Goal: Task Accomplishment & Management: Use online tool/utility

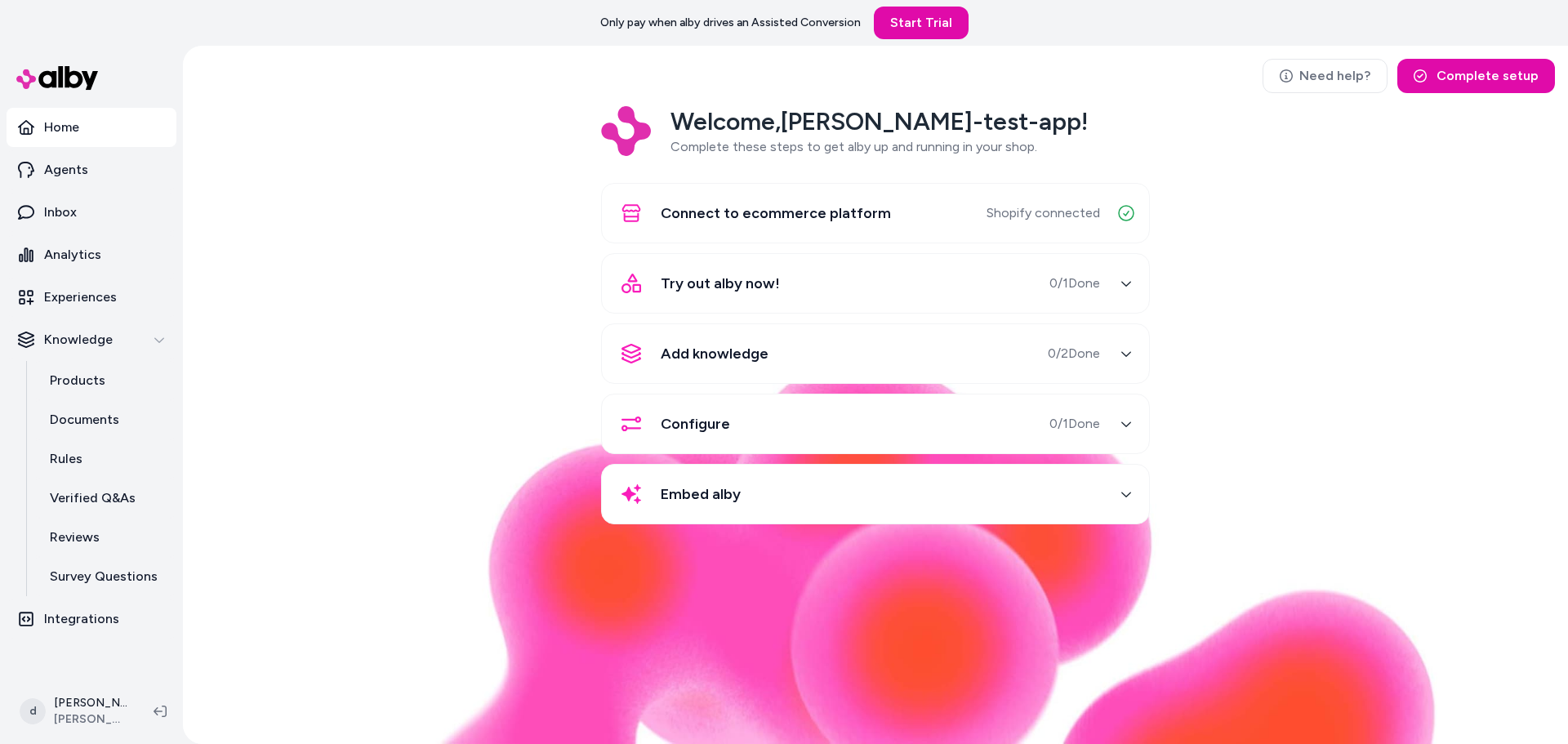
click at [1010, 291] on div "Try out alby now! 0 / 1 Done" at bounding box center [856, 284] width 488 height 39
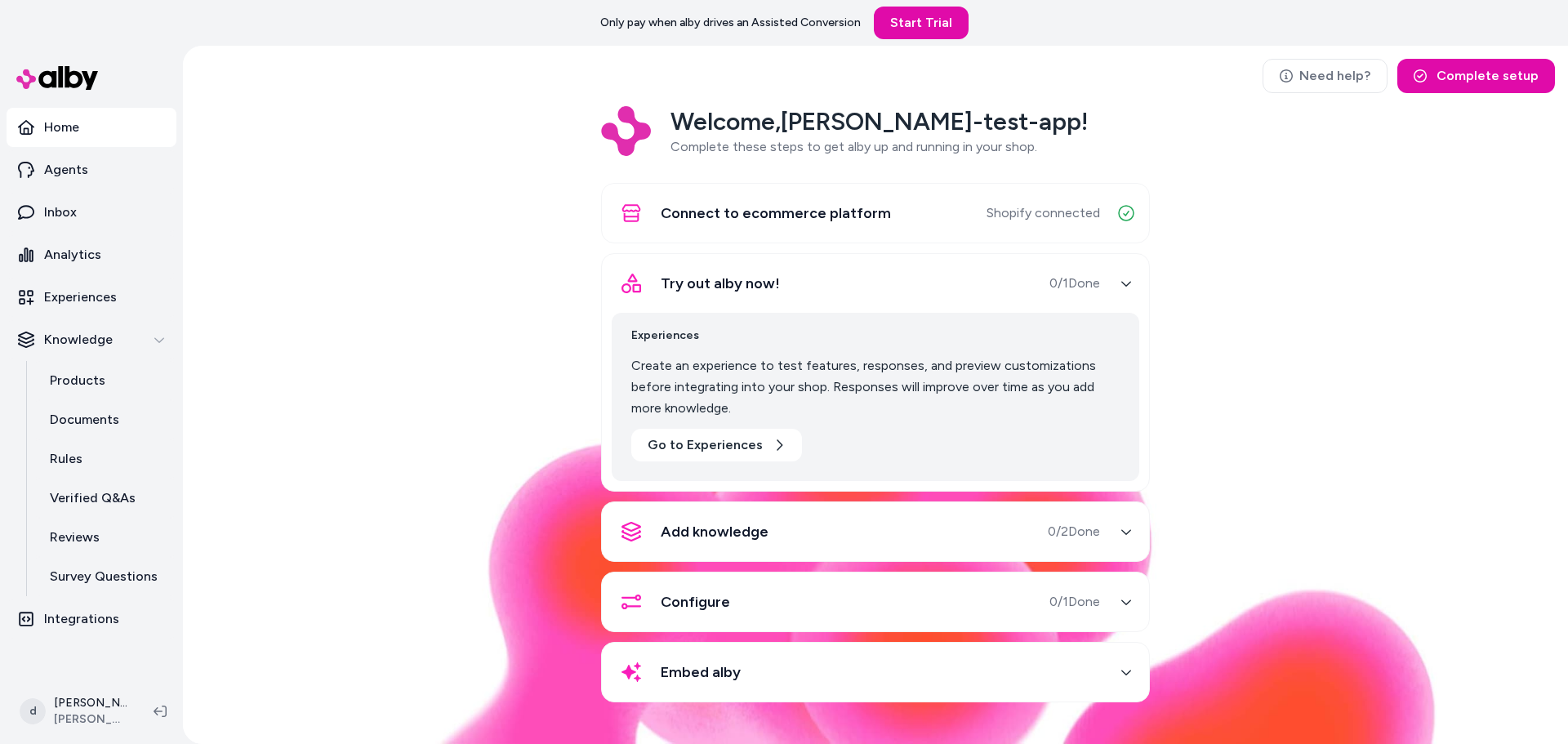
click at [1104, 698] on div "Embed alby" at bounding box center [875, 672] width 549 height 60
click at [1125, 680] on div "button" at bounding box center [1126, 672] width 26 height 26
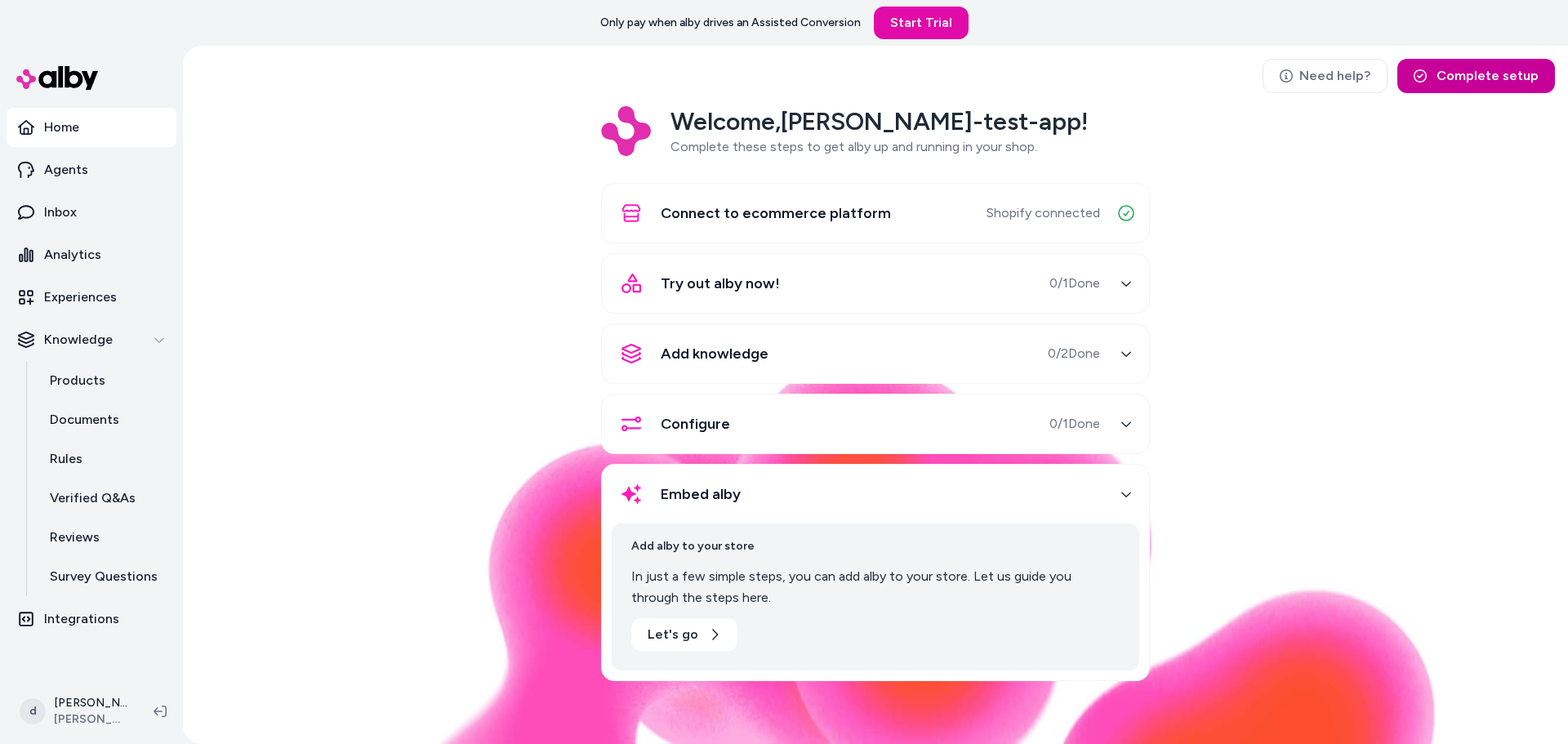
click at [1493, 71] on button "Complete setup" at bounding box center [1476, 75] width 157 height 35
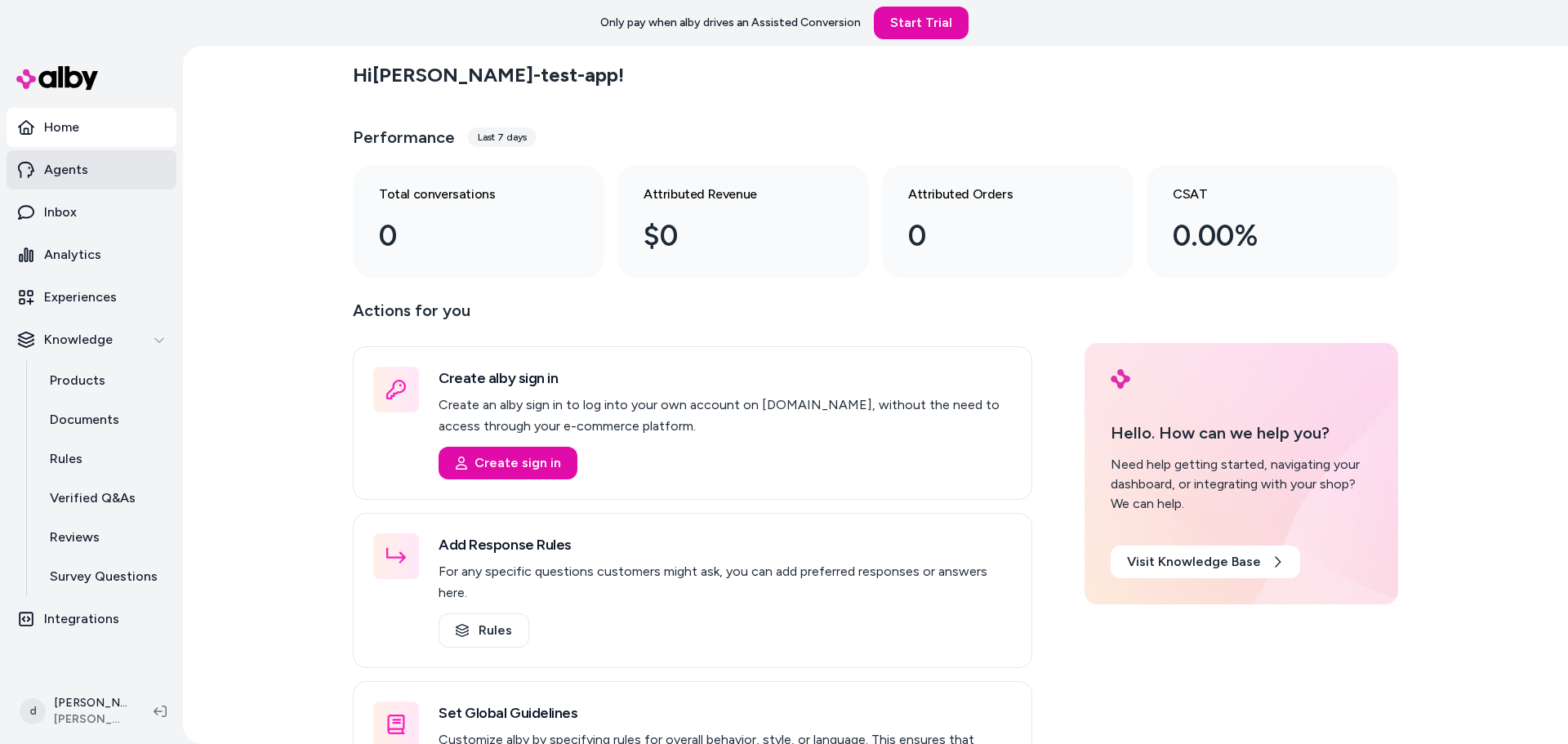
click at [68, 163] on p "Agents" at bounding box center [66, 169] width 44 height 19
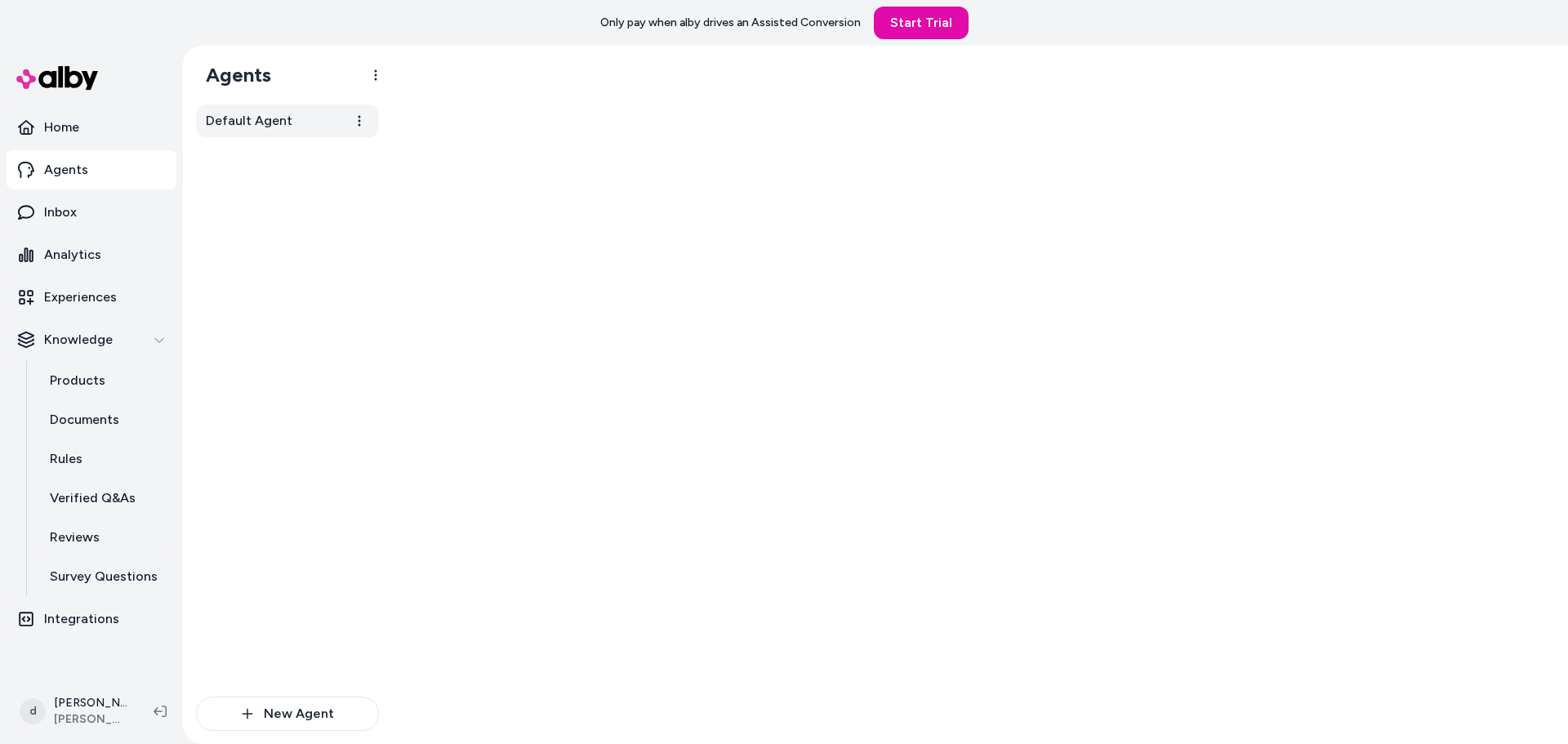
click at [255, 115] on span "Default Agent" at bounding box center [249, 120] width 86 height 19
click at [357, 124] on html "Notebook name Entire Document Selected Pages Name Description Copyright/ Author…" at bounding box center [784, 372] width 1568 height 744
click at [442, 170] on html "Notebook name Entire Document Selected Pages Name Description Copyright/ Author…" at bounding box center [784, 372] width 1568 height 744
click at [252, 117] on span "Default Agent" at bounding box center [249, 120] width 86 height 19
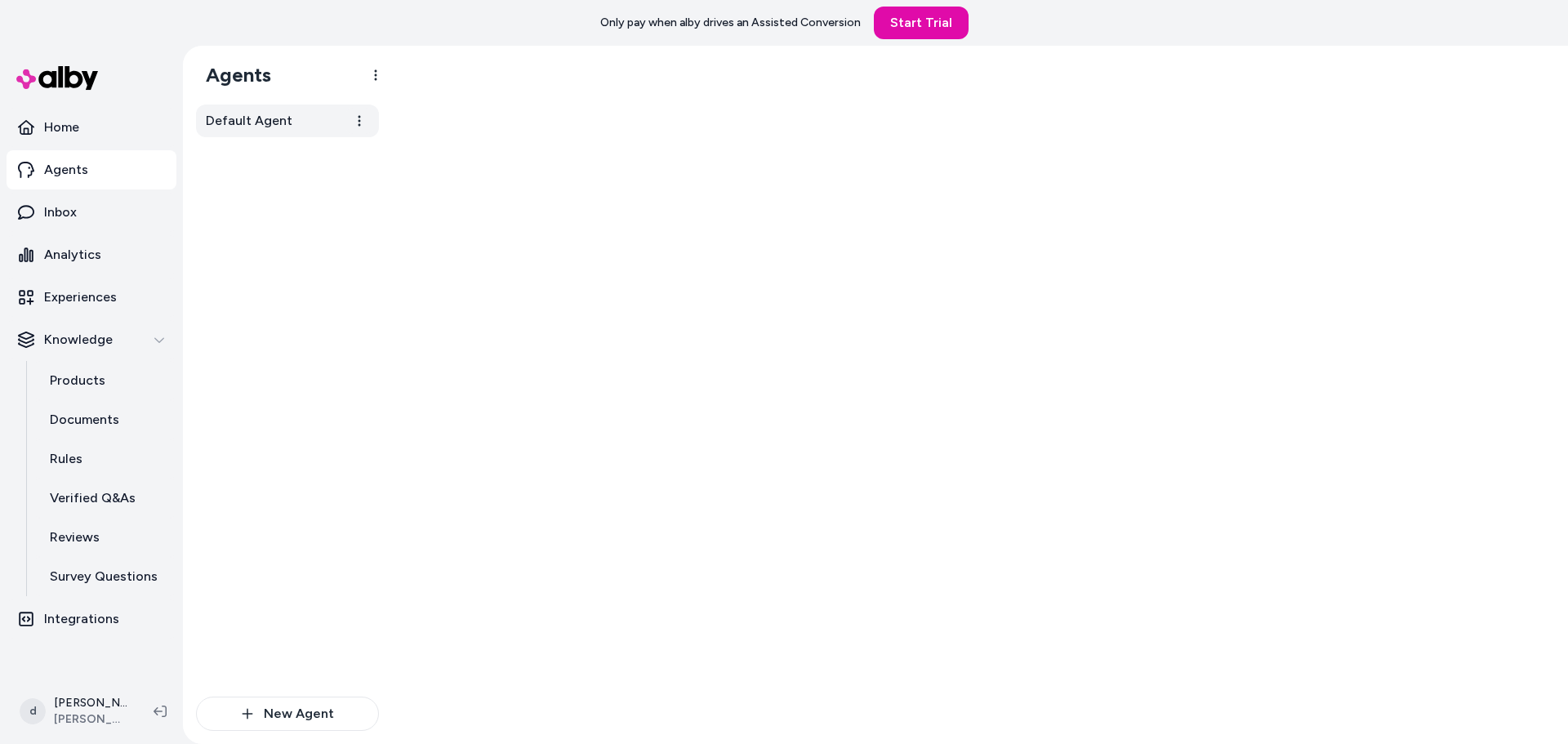
click at [252, 117] on span "Default Agent" at bounding box center [249, 120] width 86 height 19
click at [372, 78] on html "Notebook name Entire Document Selected Pages Name Description Copyright/ Author…" at bounding box center [784, 372] width 1568 height 744
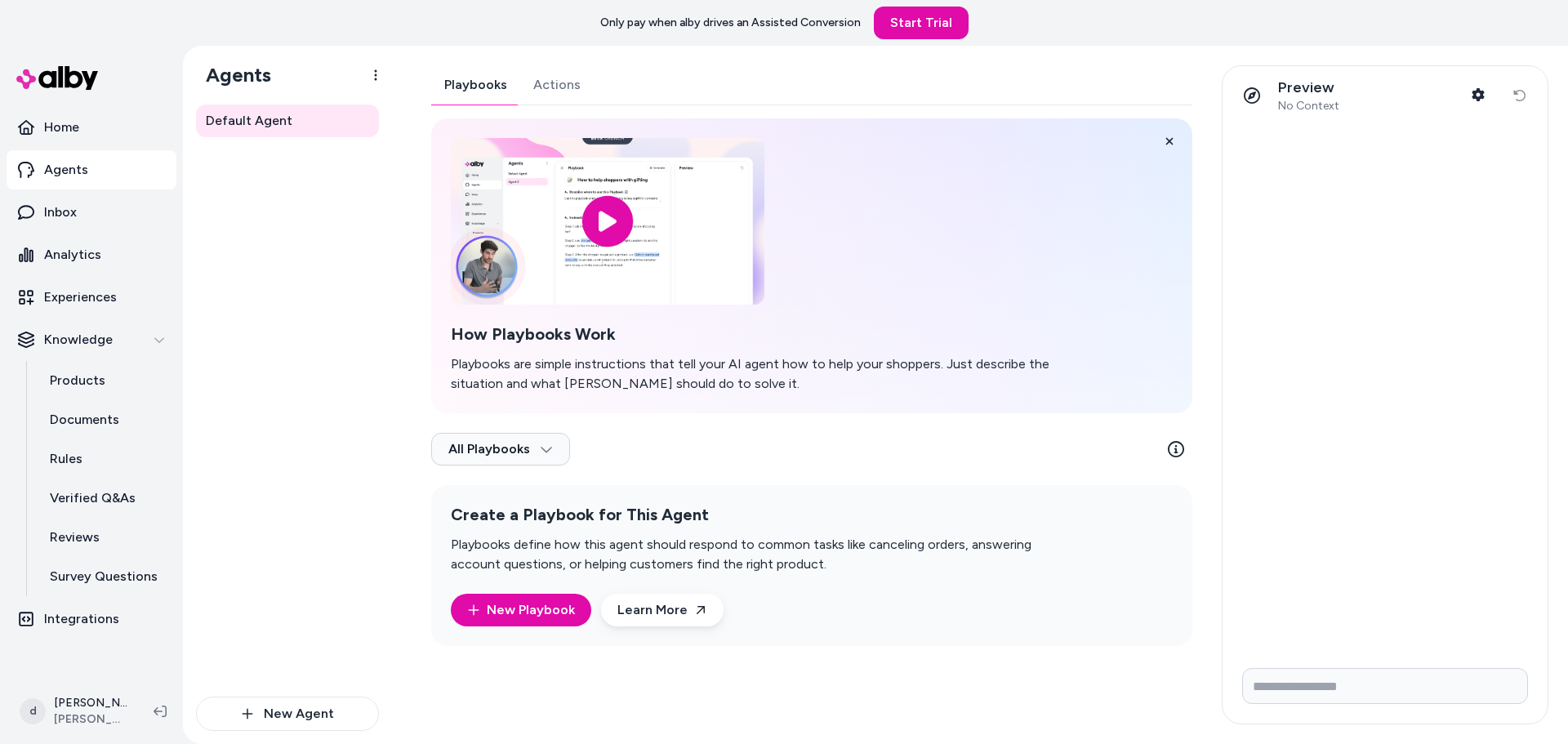
click at [581, 89] on div "Playbooks Actions How Playbooks Work Playbooks are simple instructions that tel…" at bounding box center [812, 355] width 762 height 581
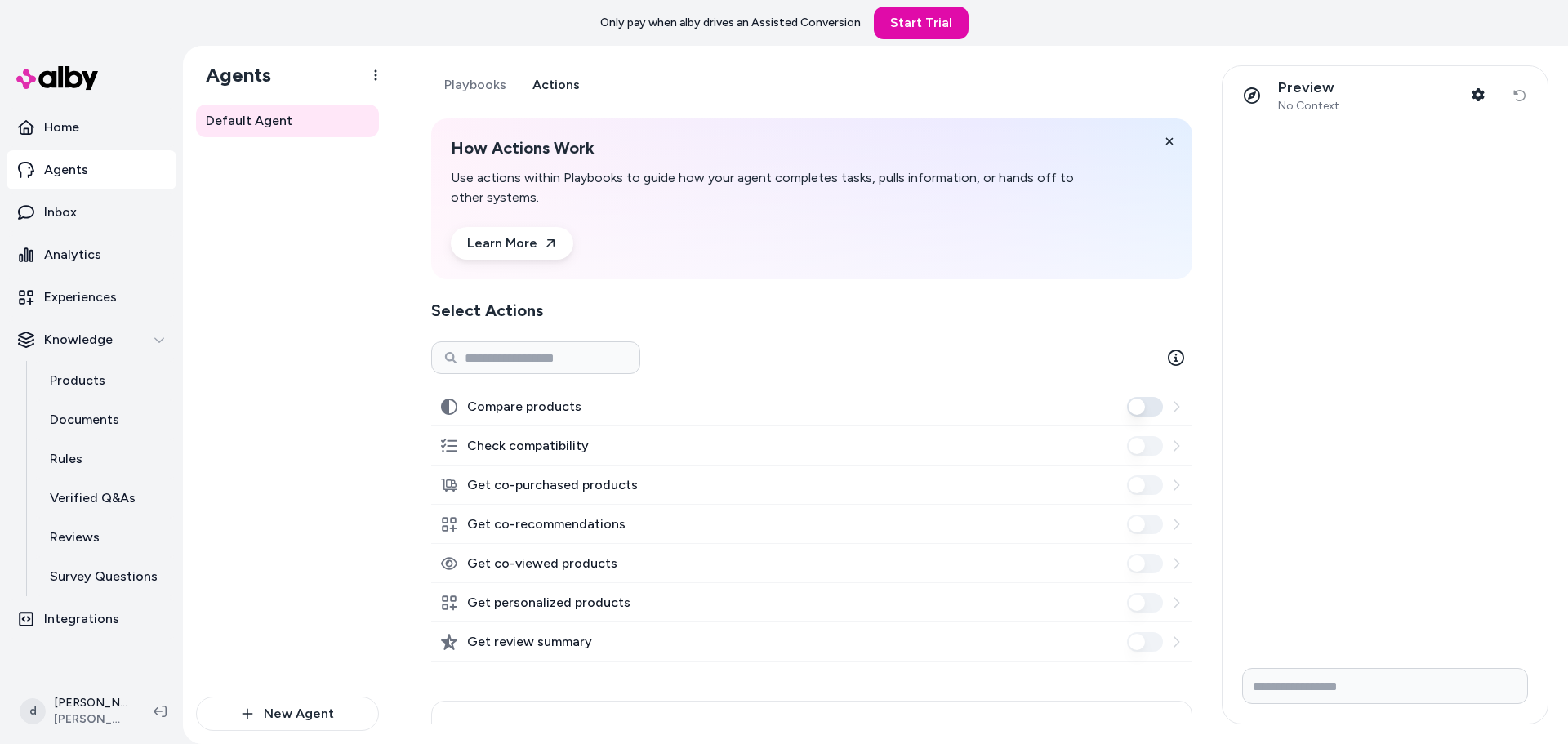
click at [479, 92] on button "Playbooks" at bounding box center [476, 85] width 88 height 39
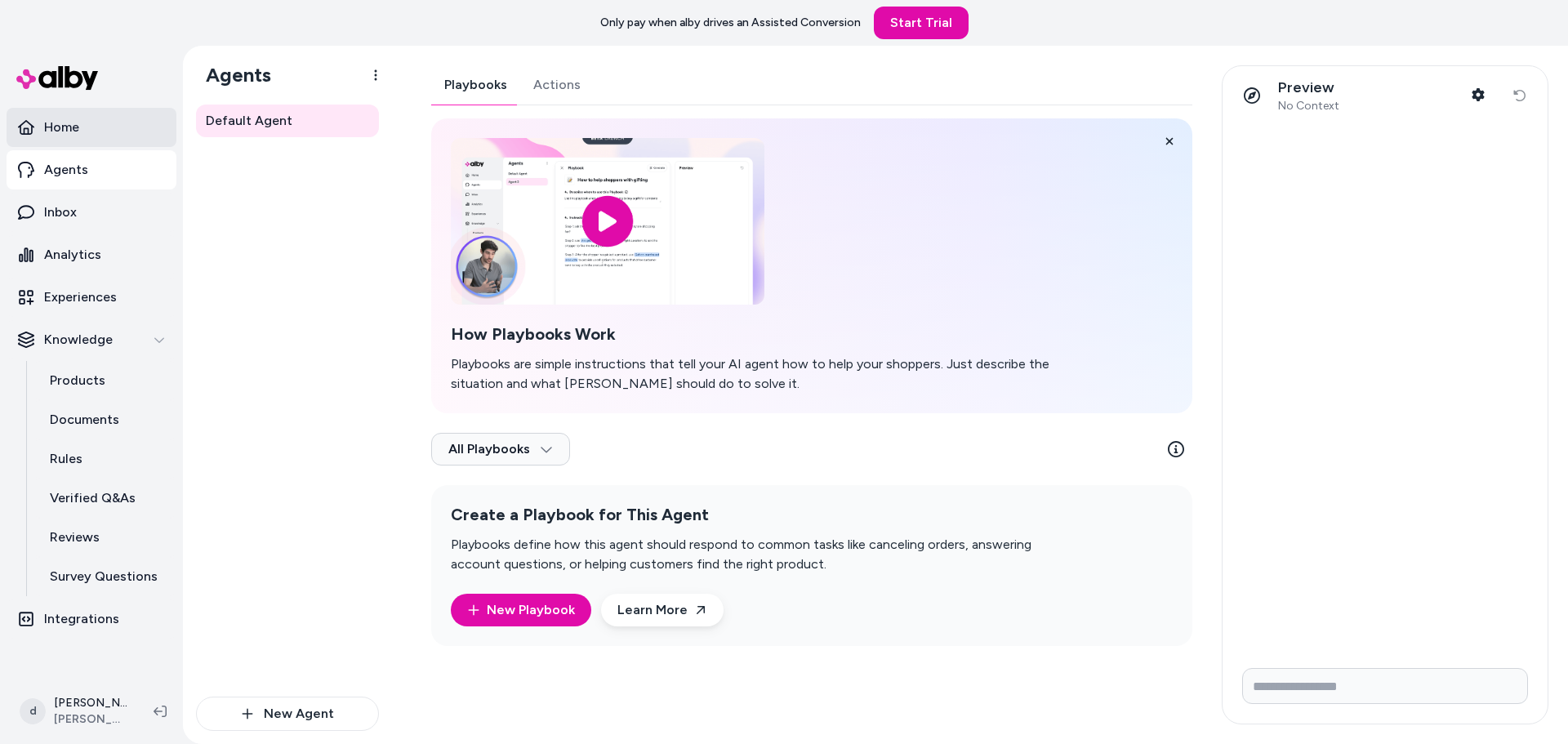
click at [67, 124] on p "Home" at bounding box center [62, 127] width 36 height 19
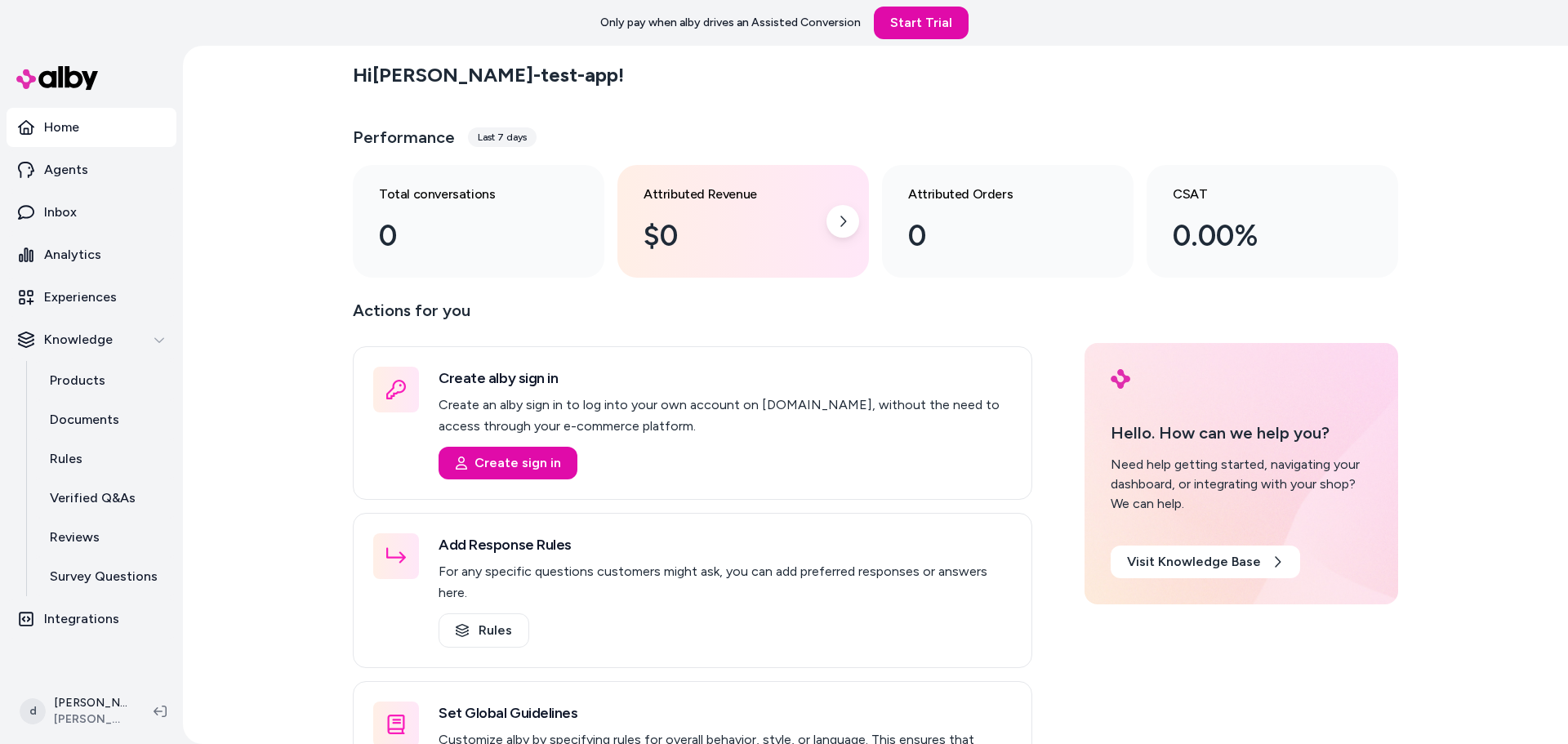
click at [688, 220] on div "$0" at bounding box center [730, 236] width 173 height 44
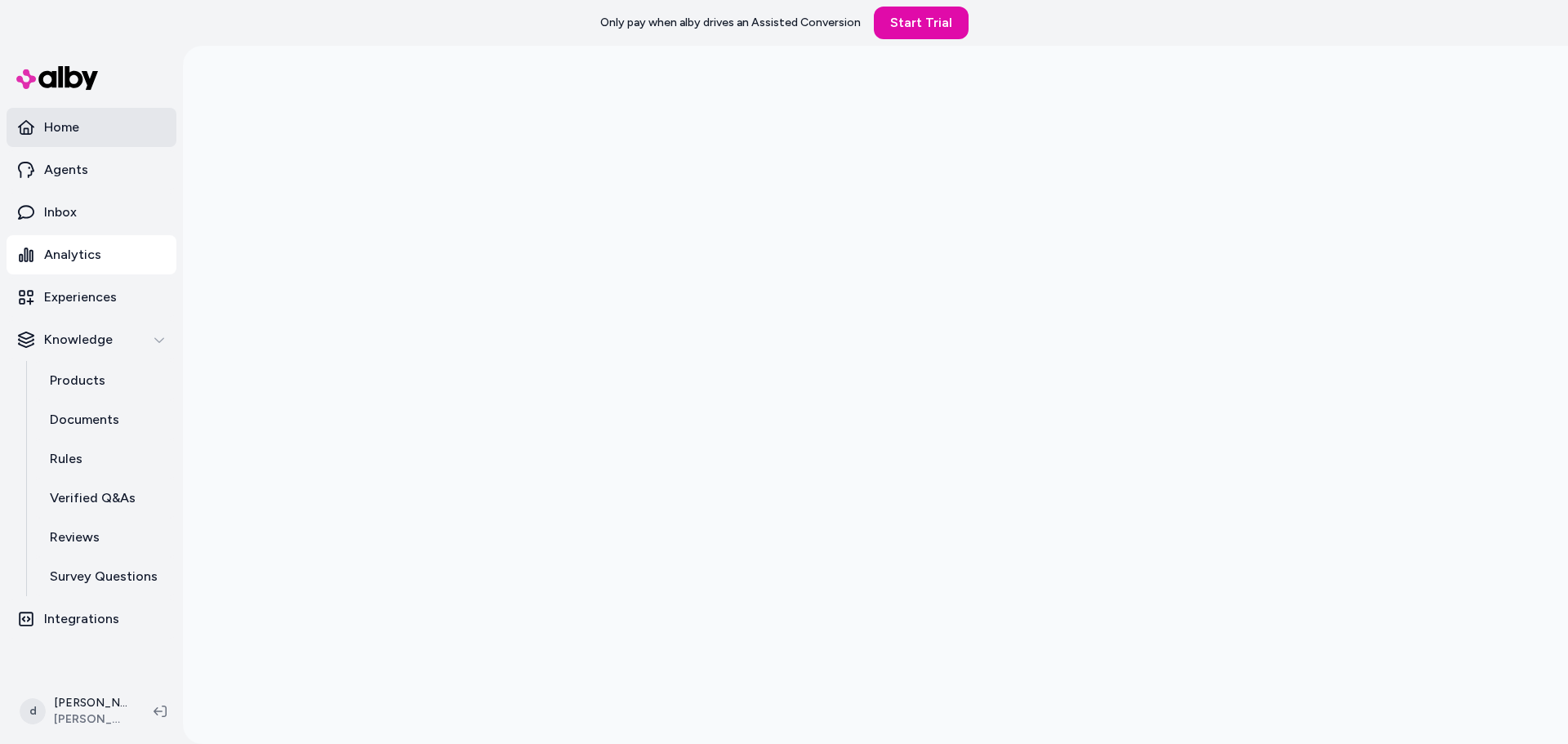
click at [101, 130] on link "Home" at bounding box center [91, 127] width 170 height 39
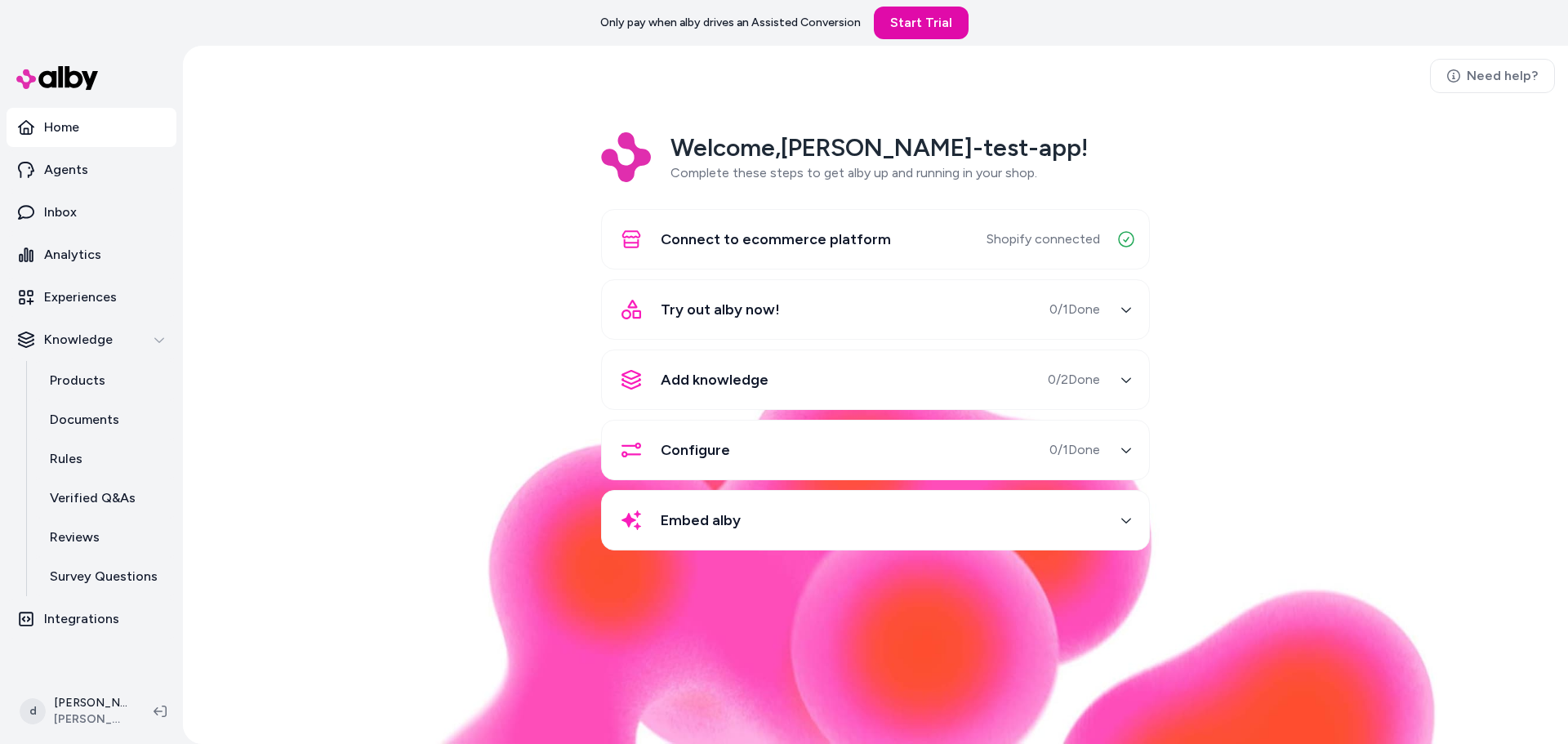
click at [988, 311] on div "Try out alby now! 0 / 1 Done" at bounding box center [856, 310] width 488 height 39
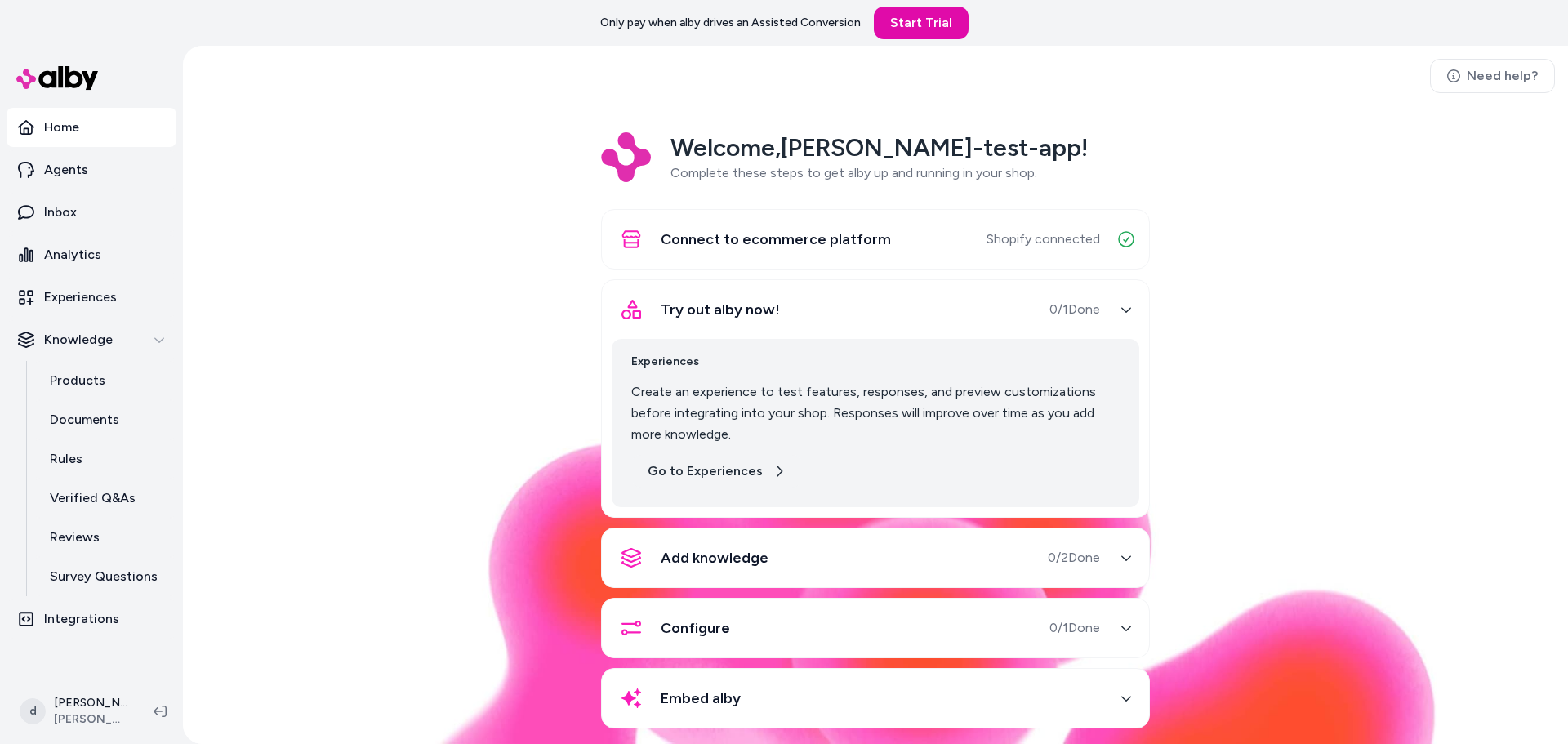
click at [699, 477] on link "Go to Experiences" at bounding box center [717, 471] width 171 height 33
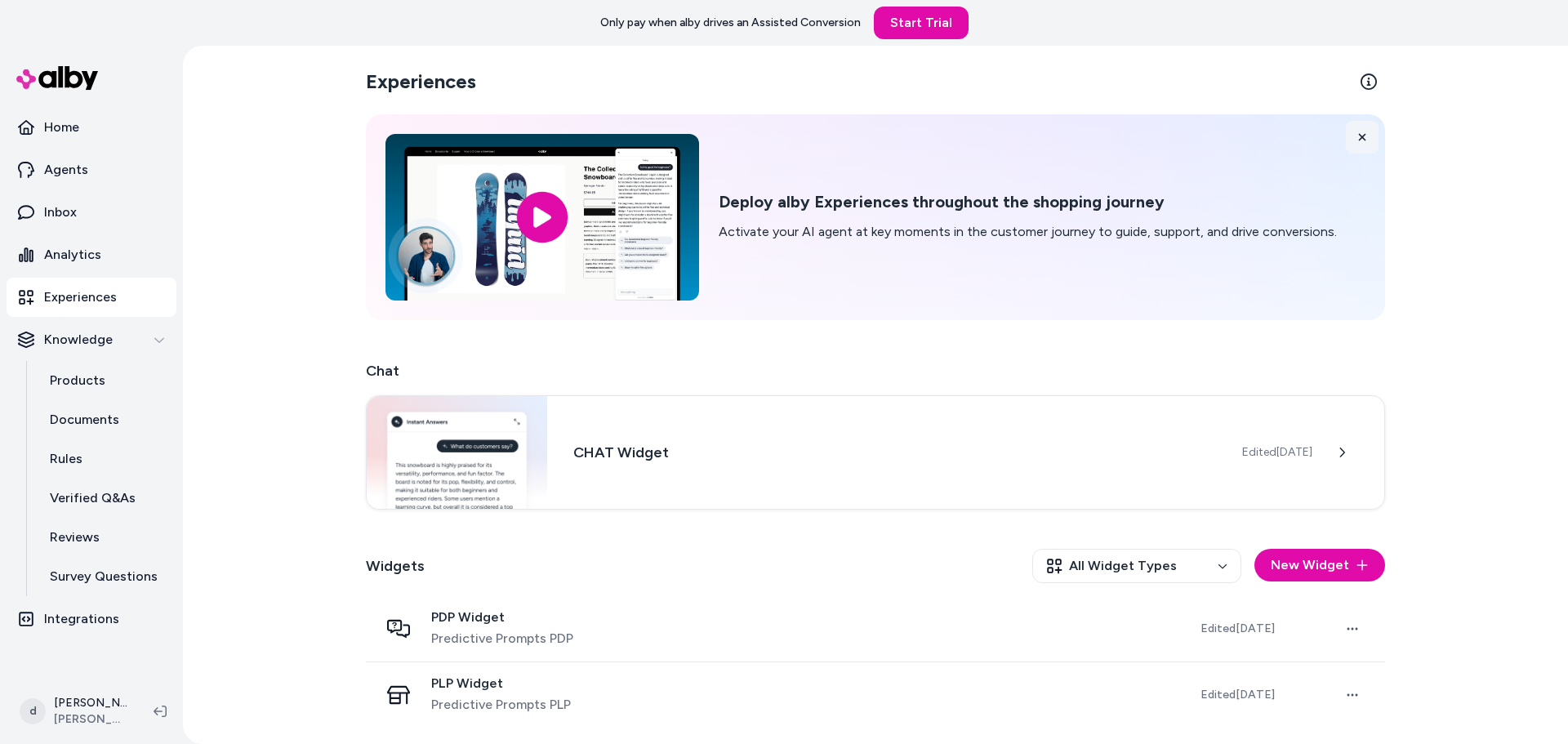
click at [1356, 139] on icon at bounding box center [1362, 137] width 12 height 12
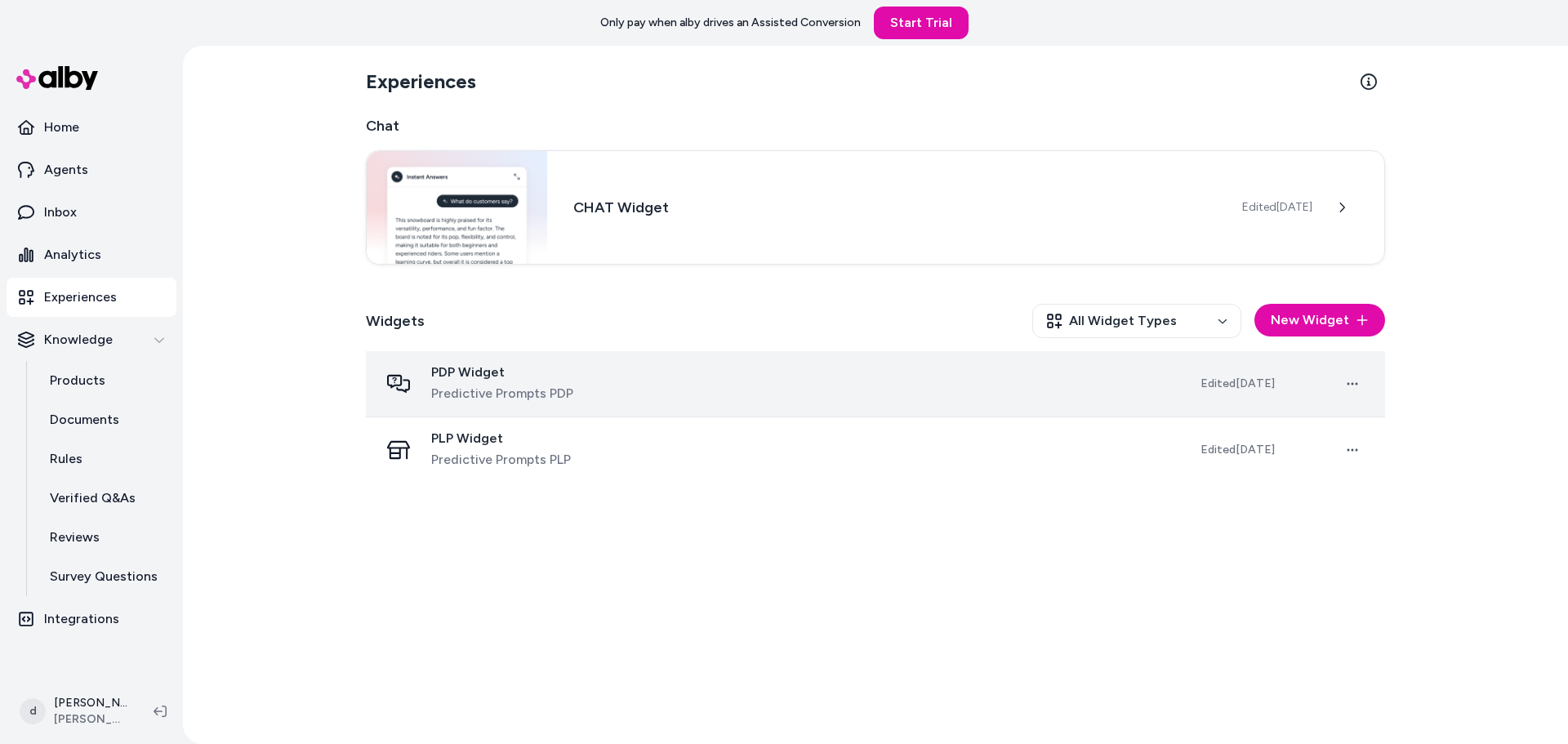
click at [821, 385] on div "PDP Widget Predictive Prompts PDP" at bounding box center [777, 383] width 795 height 39
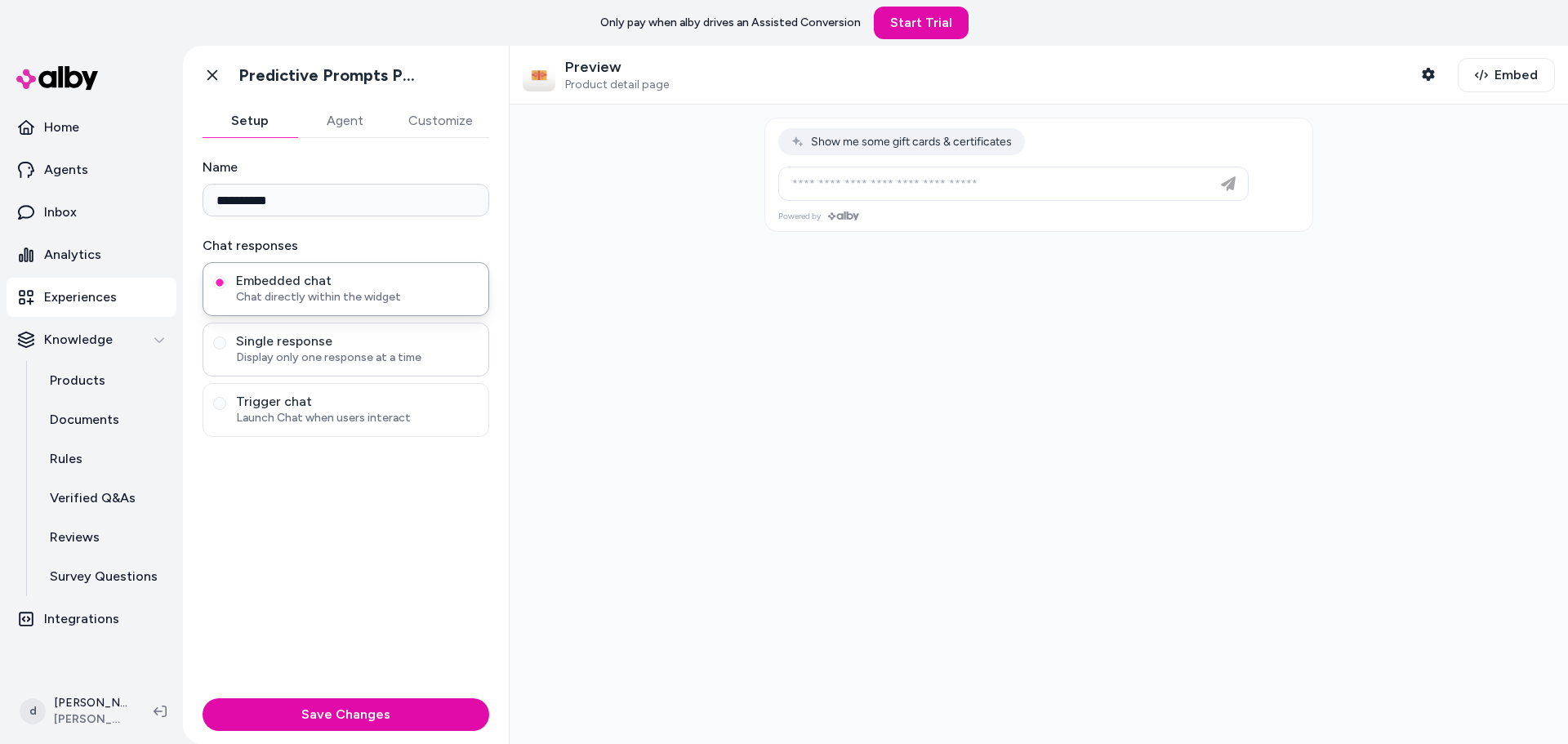
click at [359, 364] on span "Display only one response at a time" at bounding box center [357, 357] width 243 height 16
click at [226, 350] on button "Single response Display only one response at a time" at bounding box center [219, 343] width 13 height 13
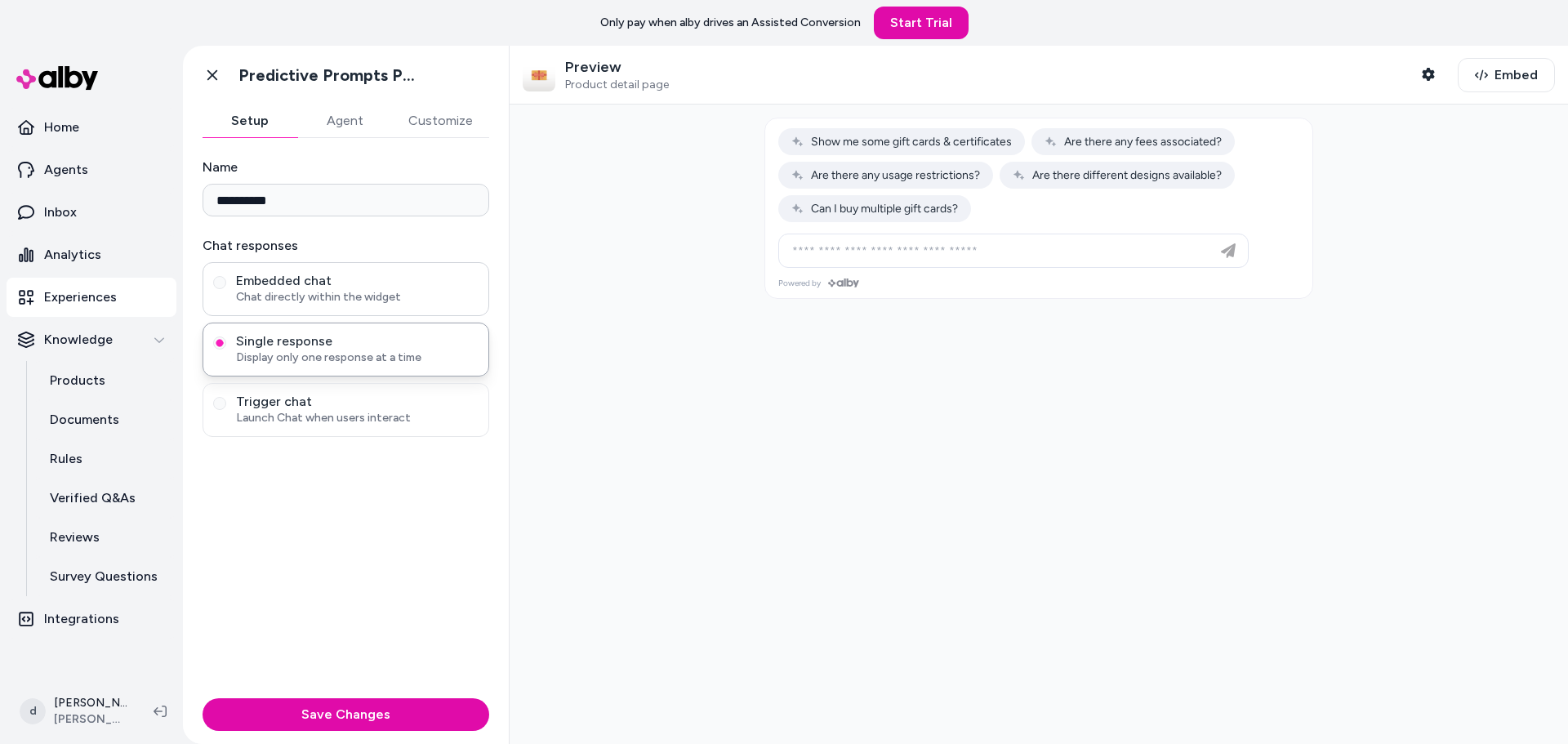
click at [330, 289] on span "Embedded chat" at bounding box center [357, 280] width 243 height 16
click at [226, 289] on button "Embedded chat Chat directly within the widget" at bounding box center [219, 282] width 13 height 13
click at [311, 342] on span "Single response" at bounding box center [357, 341] width 243 height 16
click at [226, 342] on button "Single response Display only one response at a time" at bounding box center [219, 343] width 13 height 13
click at [305, 405] on span "Trigger chat" at bounding box center [357, 401] width 243 height 16
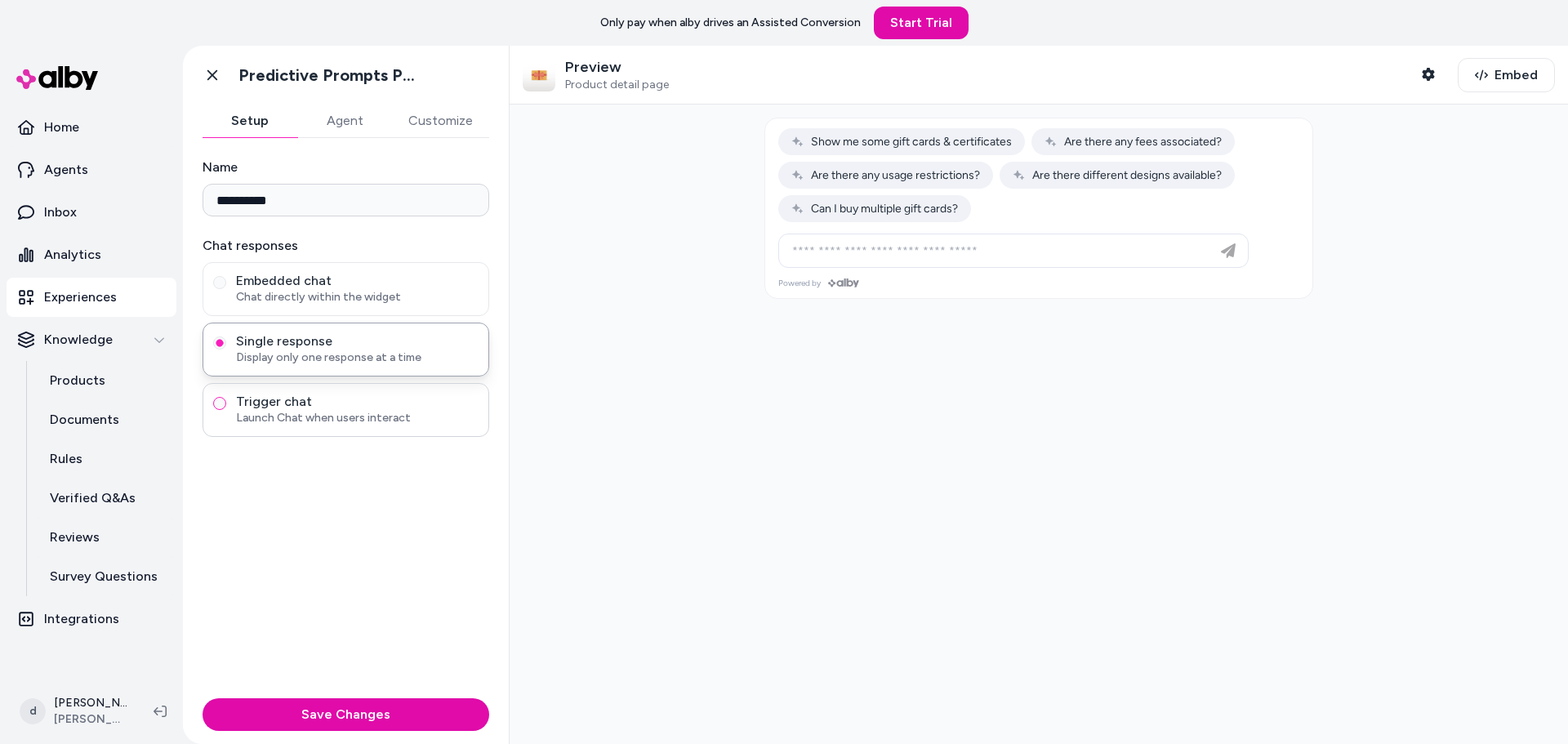
click at [226, 405] on button "Trigger chat Launch Chat when users interact" at bounding box center [219, 403] width 13 height 13
click at [285, 451] on p "Launch Chat when users interact" at bounding box center [331, 454] width 175 height 14
click at [288, 394] on span "Trigger chat" at bounding box center [357, 401] width 243 height 16
click at [226, 397] on button "Trigger chat Launch Chat when users interact" at bounding box center [219, 403] width 13 height 13
click at [288, 394] on span "Trigger chat" at bounding box center [357, 401] width 243 height 16
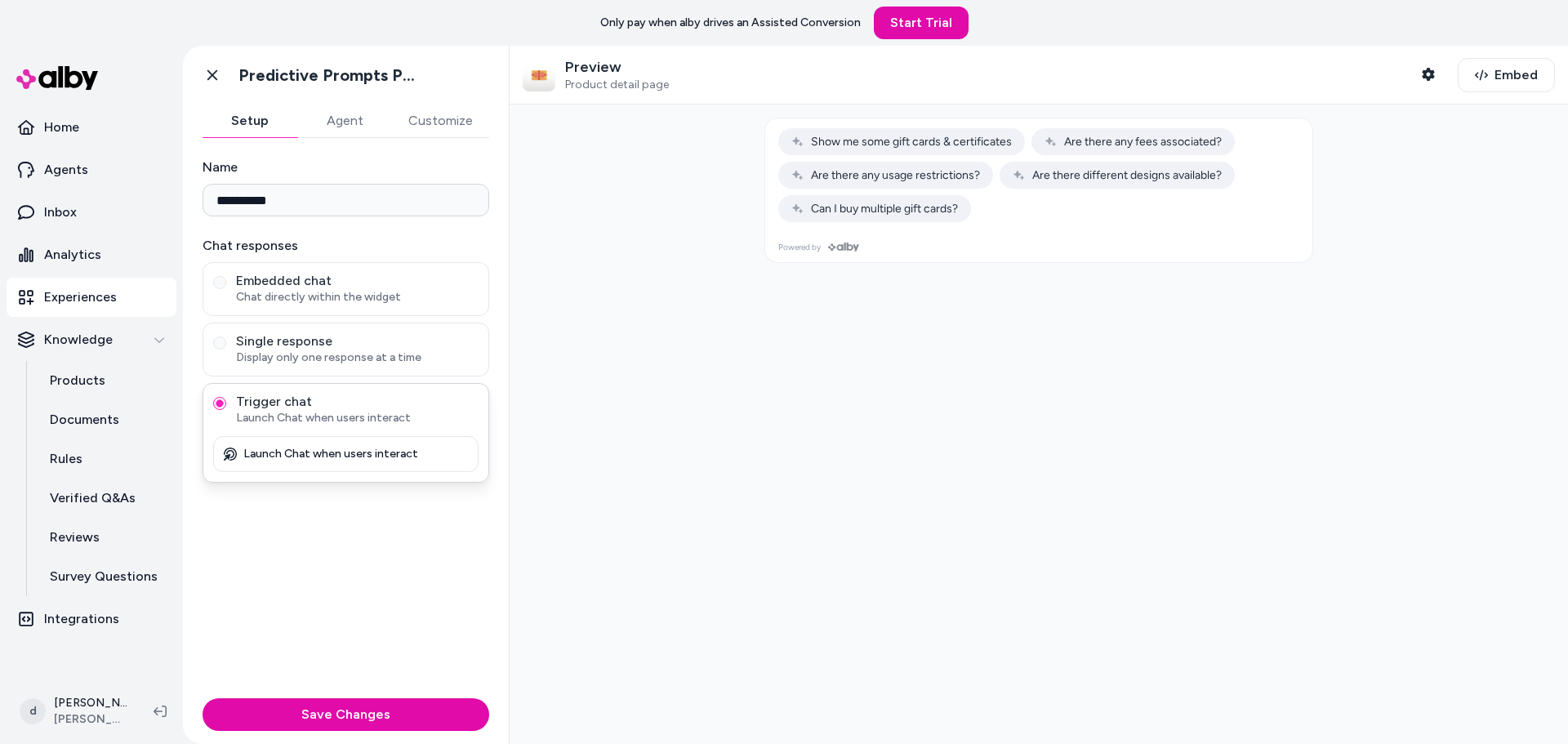
click at [226, 397] on button "Trigger chat Launch Chat when users interact" at bounding box center [219, 403] width 13 height 13
click at [289, 345] on span "Single response" at bounding box center [357, 341] width 243 height 16
click at [226, 345] on button "Single response Display only one response at a time" at bounding box center [219, 343] width 13 height 13
click at [300, 296] on span "Chat directly within the widget" at bounding box center [357, 297] width 243 height 16
click at [226, 289] on button "Embedded chat Chat directly within the widget" at bounding box center [219, 282] width 13 height 13
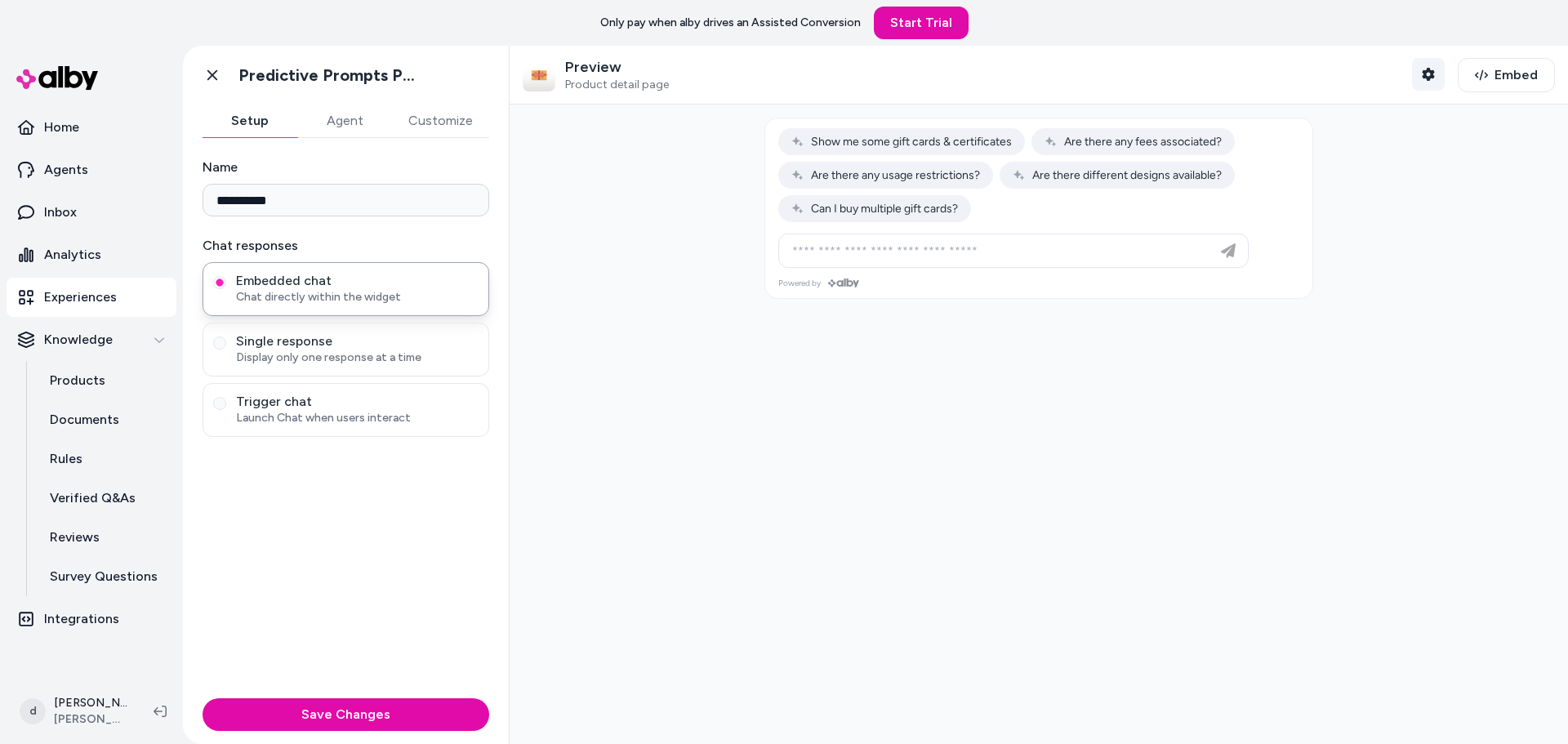
click at [1422, 79] on icon "button" at bounding box center [1428, 74] width 13 height 13
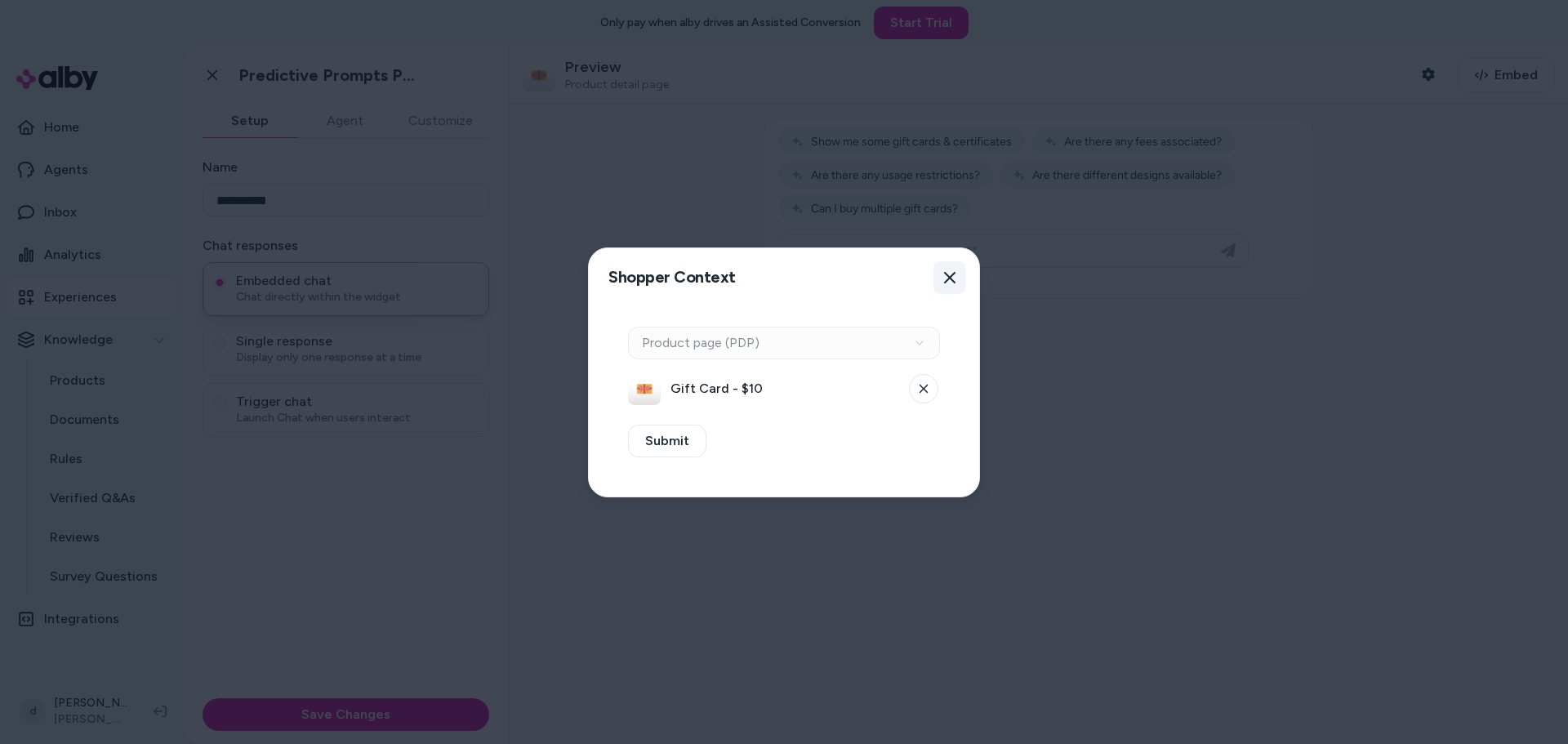
click at [947, 281] on icon "button" at bounding box center [950, 278] width 12 height 12
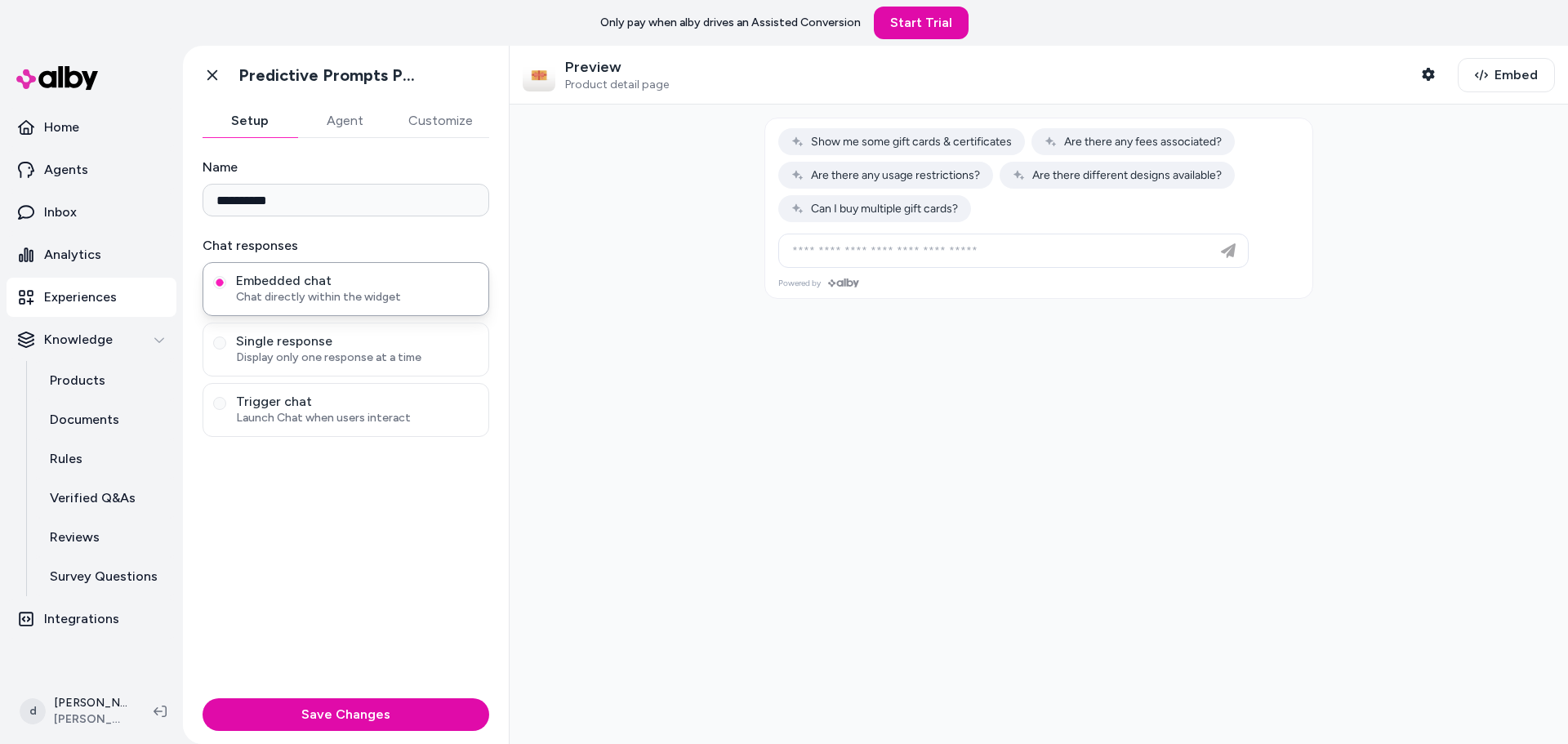
click at [639, 76] on div "Preview Product detail page" at bounding box center [617, 75] width 104 height 35
click at [1494, 65] on span "Embed" at bounding box center [1516, 74] width 43 height 19
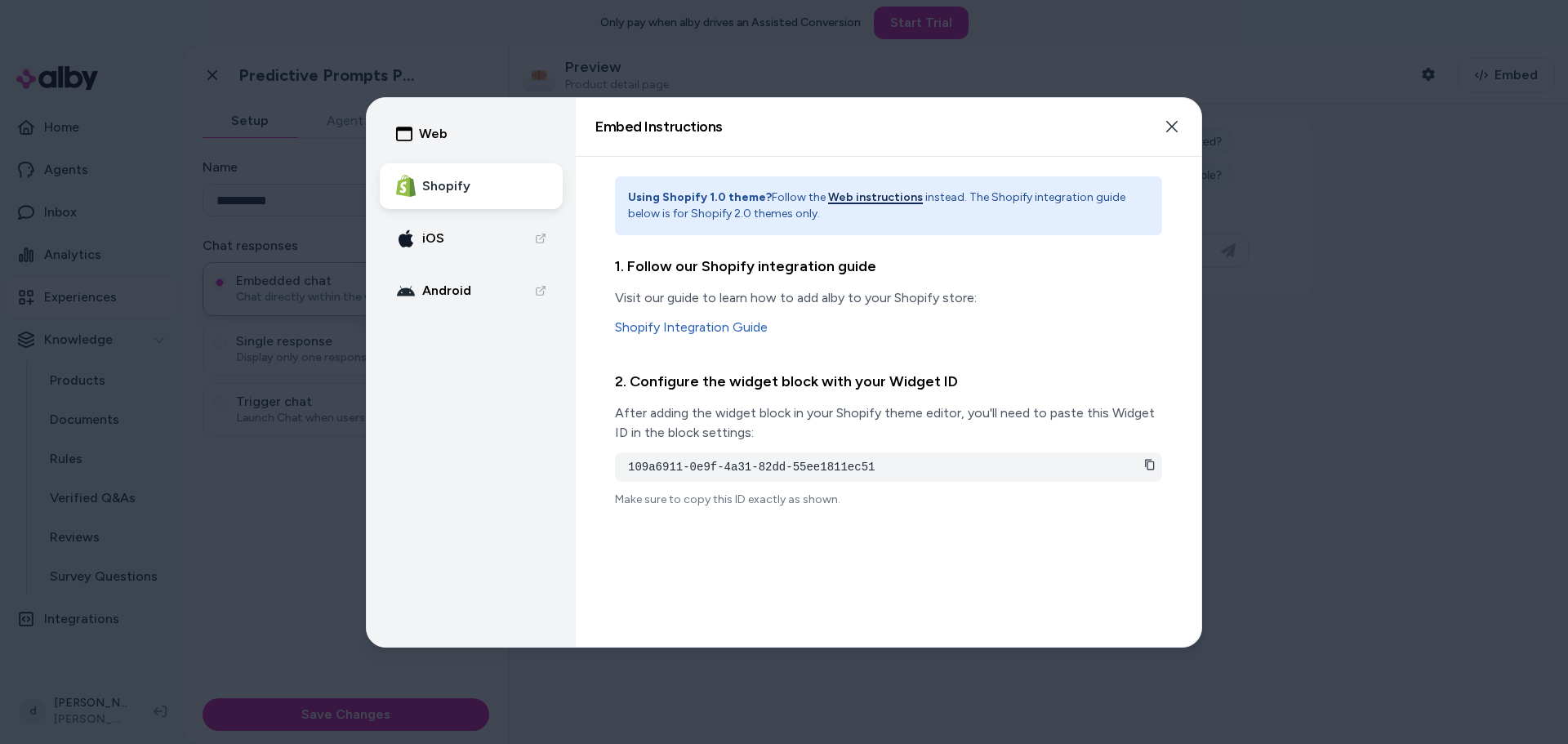
click at [881, 196] on button "Web instructions" at bounding box center [876, 197] width 95 height 16
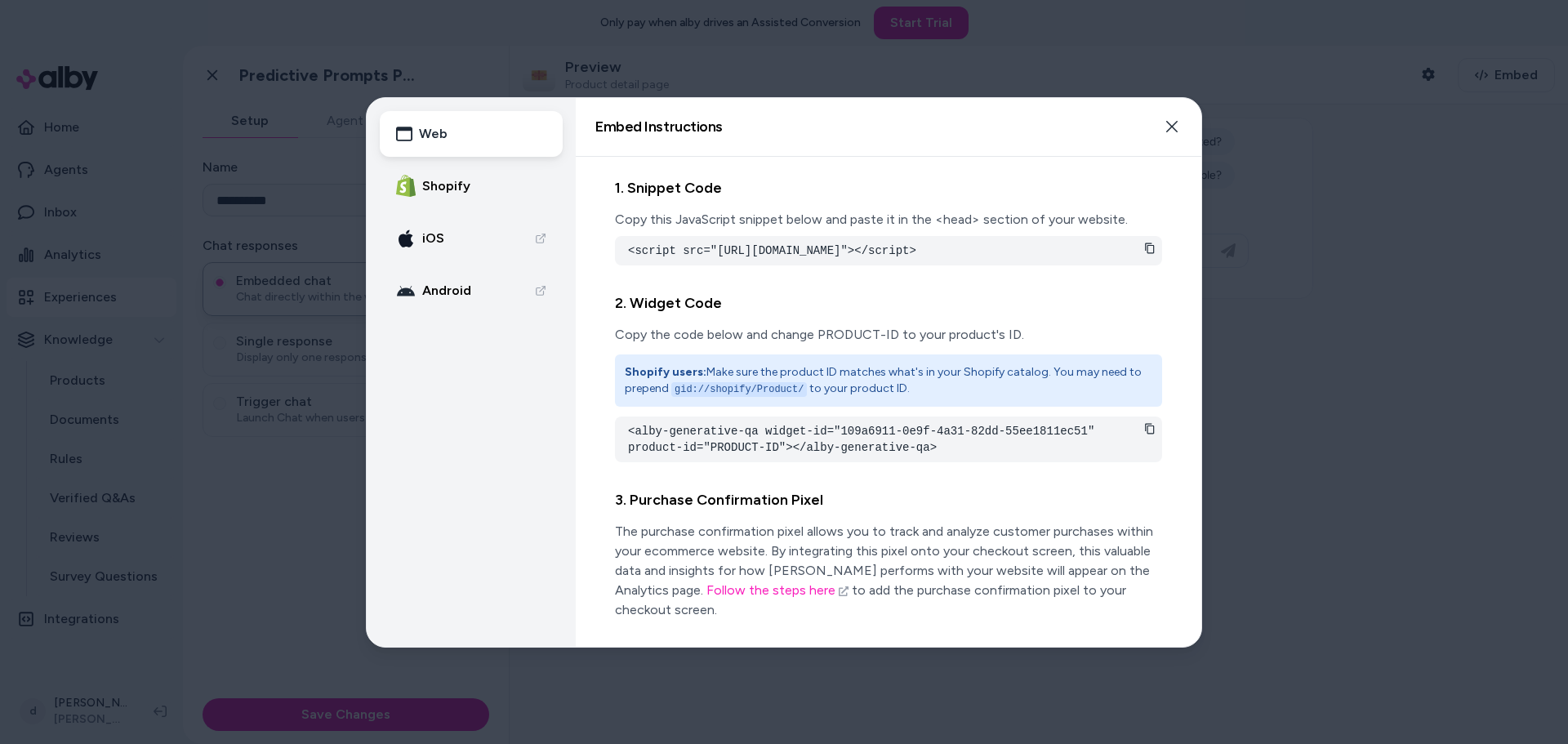
scroll to position [3, 0]
click at [464, 184] on button "Shopify" at bounding box center [471, 186] width 183 height 46
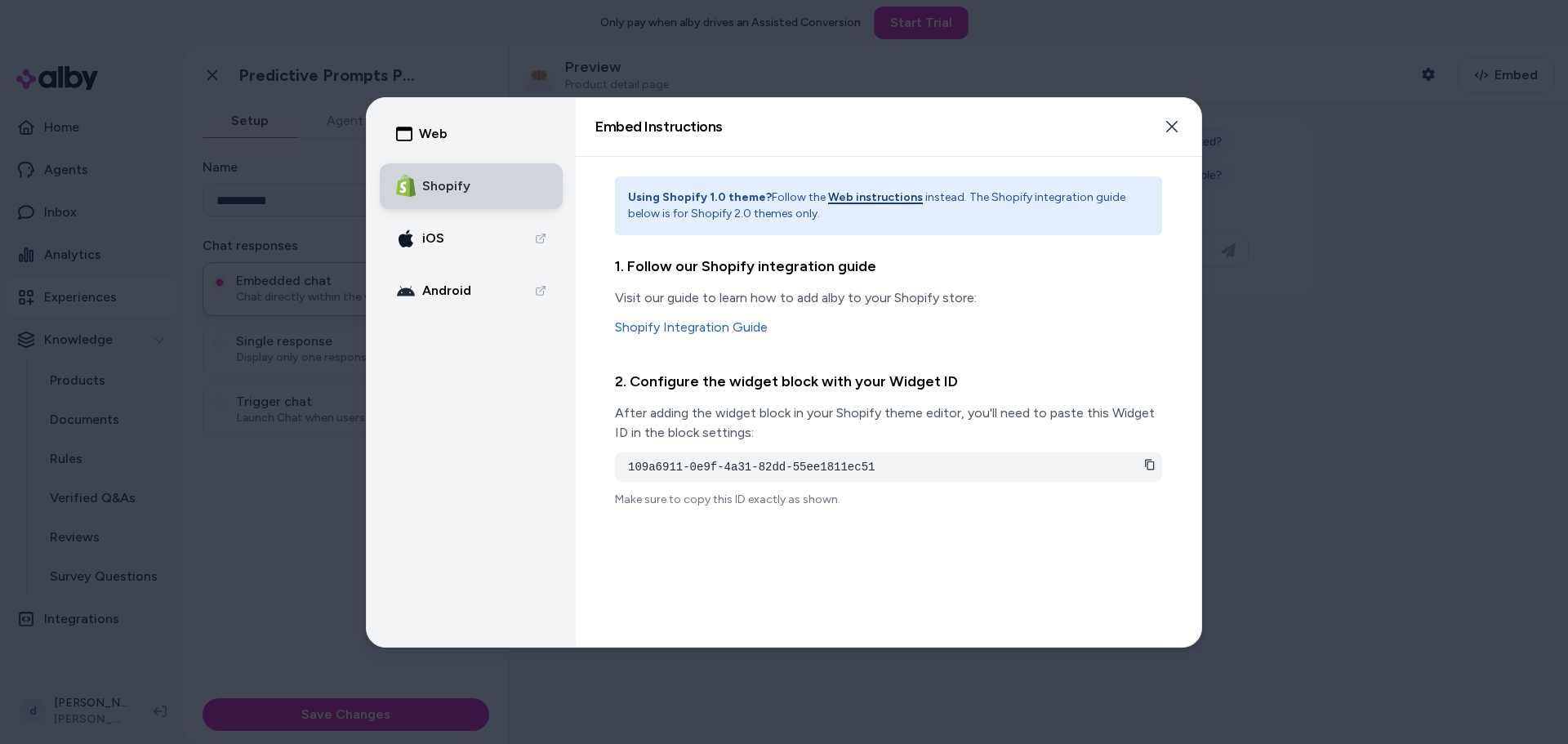
scroll to position [0, 0]
click at [697, 327] on link "Shopify Integration Guide" at bounding box center [889, 327] width 547 height 19
